Goal: Information Seeking & Learning: Learn about a topic

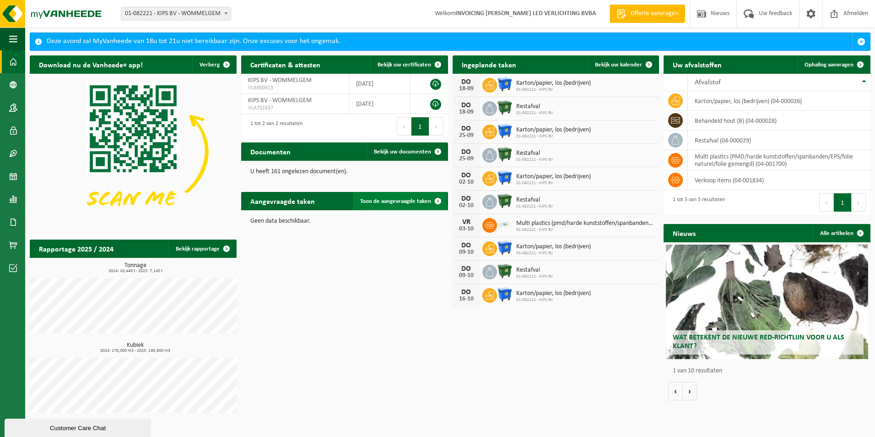
click at [406, 200] on span "Toon de aangevraagde taken" at bounding box center [395, 201] width 71 height 6
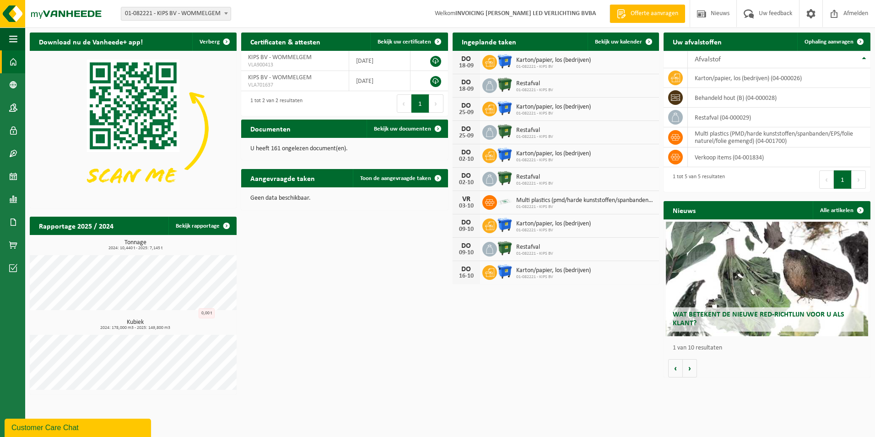
click at [793, 318] on span "Wat betekent de nieuwe RED-richtlijn voor u als klant?" at bounding box center [759, 319] width 172 height 16
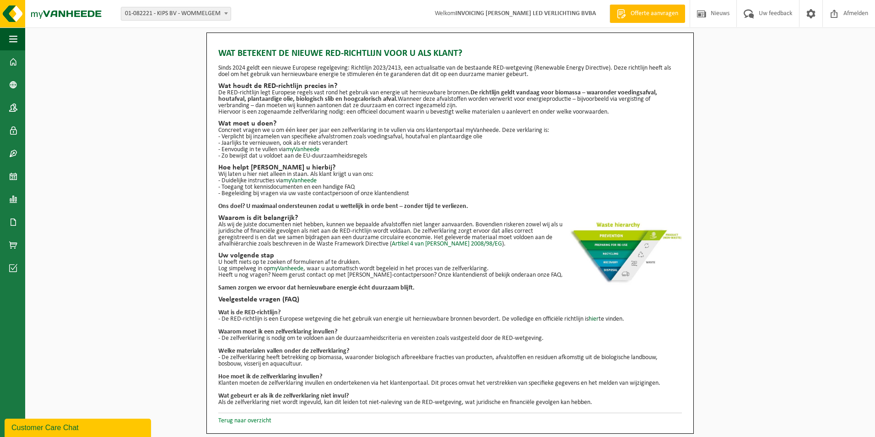
click at [239, 424] on link "Terug naar overzicht" at bounding box center [244, 420] width 53 height 7
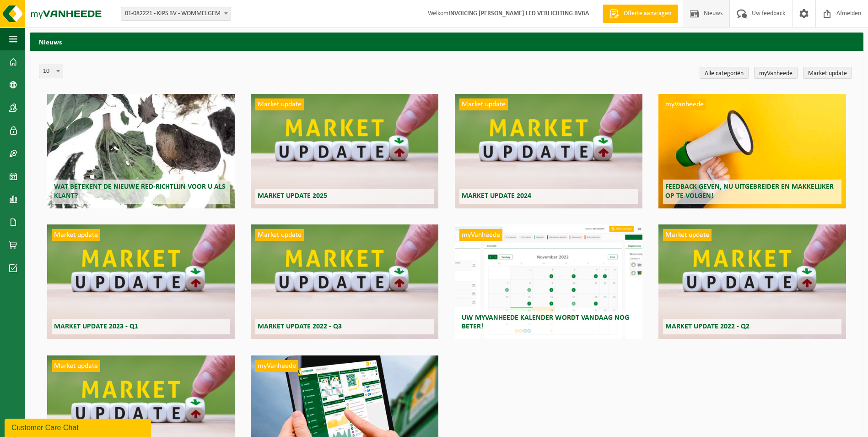
click at [485, 15] on strong "INVOICING [PERSON_NAME] LED VERLICHTING BVBA" at bounding box center [519, 13] width 141 height 7
click at [552, 11] on strong "INVOICING [PERSON_NAME] LED VERLICHTING BVBA" at bounding box center [519, 13] width 141 height 7
drag, startPoint x: 552, startPoint y: 11, endPoint x: 519, endPoint y: 13, distance: 33.5
click at [519, 13] on strong "INVOICING [PERSON_NAME] LED VERLICHTING BVBA" at bounding box center [519, 13] width 141 height 7
click at [228, 15] on span at bounding box center [226, 13] width 9 height 12
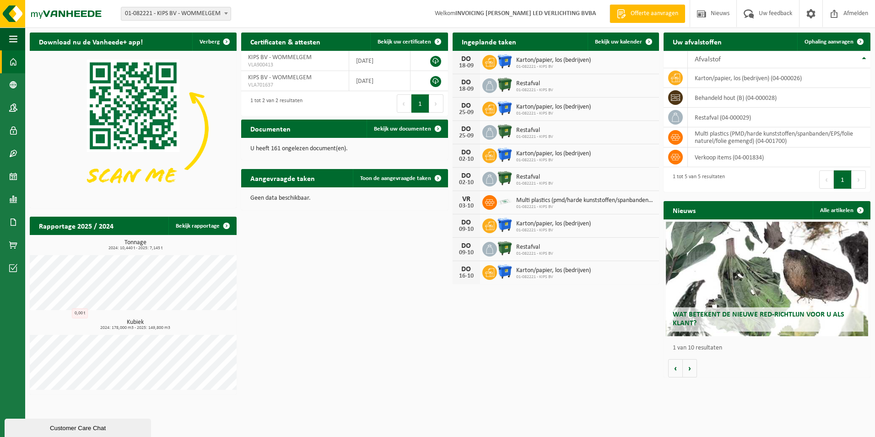
click at [15, 64] on span at bounding box center [13, 61] width 8 height 23
click at [758, 317] on span "Wat betekent de nieuwe RED-richtlijn voor u als klant?" at bounding box center [759, 319] width 172 height 16
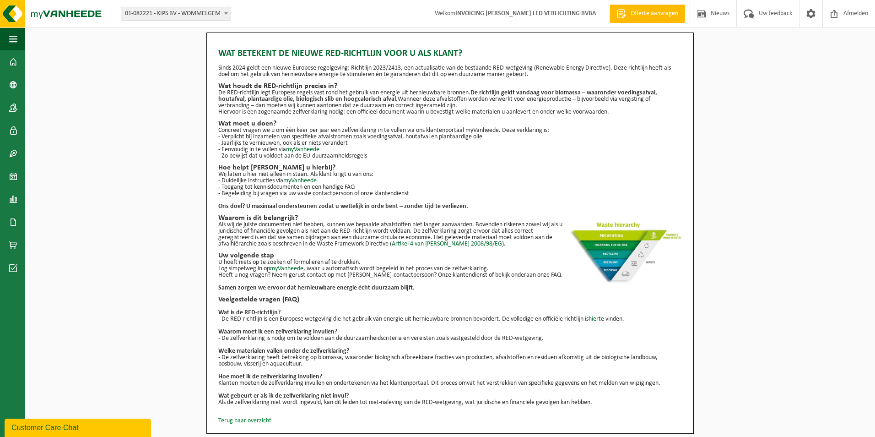
click at [227, 418] on link "Terug naar overzicht" at bounding box center [244, 420] width 53 height 7
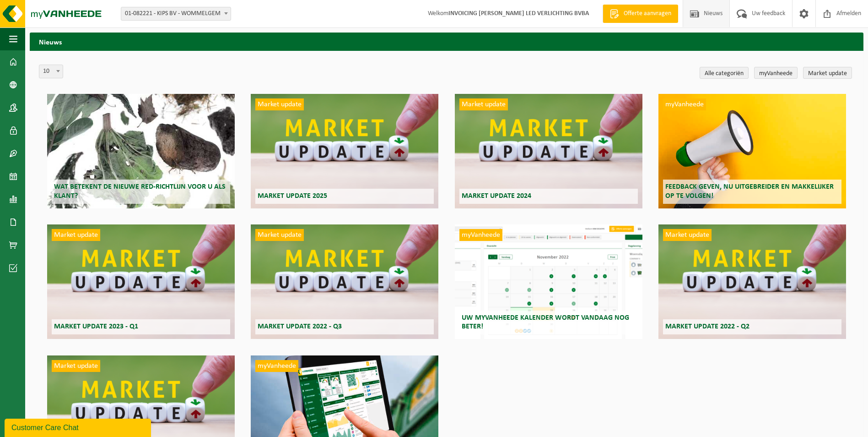
click at [122, 186] on span "Wat betekent de nieuwe RED-richtlijn voor u als klant?" at bounding box center [140, 191] width 172 height 16
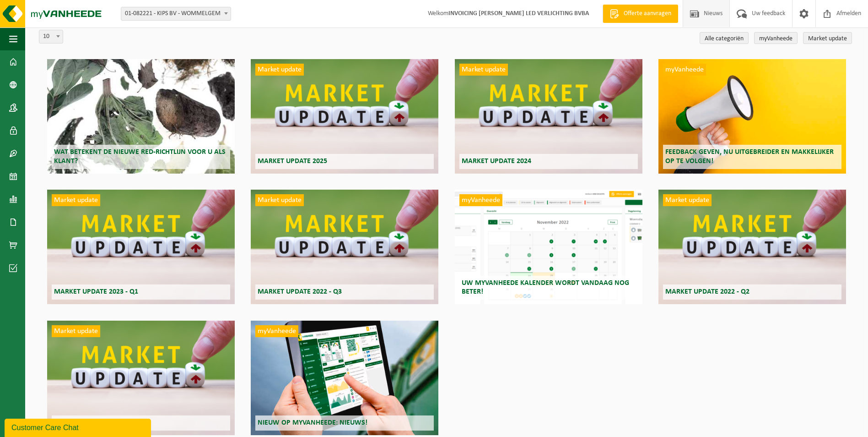
scroll to position [34, 0]
